Goal: Information Seeking & Learning: Learn about a topic

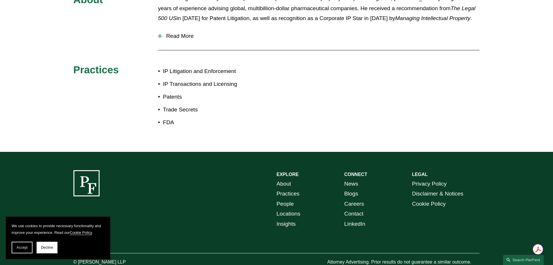
scroll to position [322, 0]
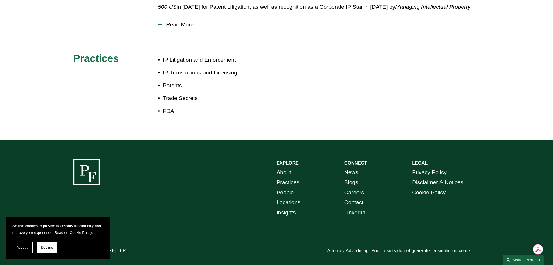
click at [280, 168] on link "About" at bounding box center [284, 172] width 15 height 10
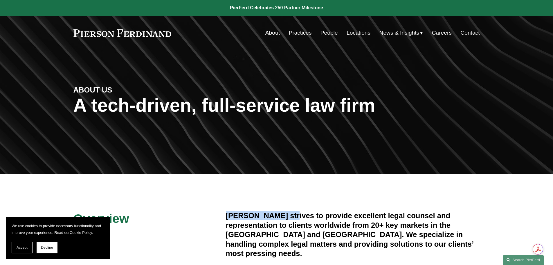
drag, startPoint x: 226, startPoint y: 217, endPoint x: 289, endPoint y: 216, distance: 63.9
click at [289, 216] on h4 "Pierson Ferdinand strives to provide excellent legal counsel and representation…" at bounding box center [353, 234] width 254 height 47
copy h4 "Pierson Ferdinand"
